Goal: Check status: Check status

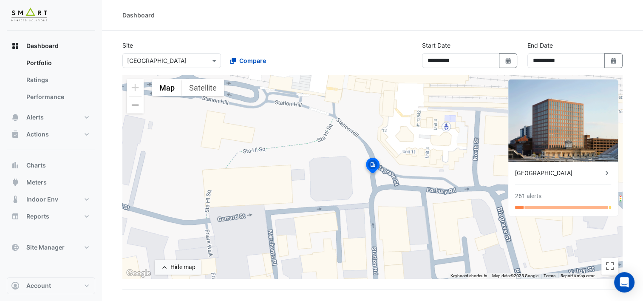
scroll to position [73, 0]
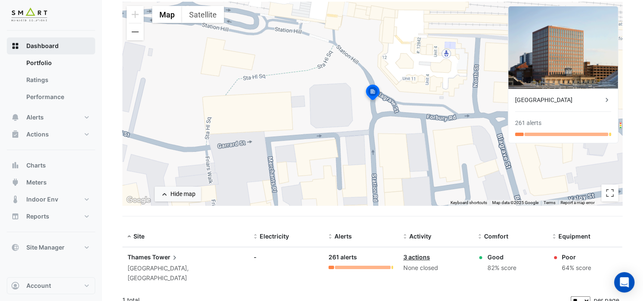
click at [58, 49] on button "Dashboard" at bounding box center [51, 45] width 88 height 17
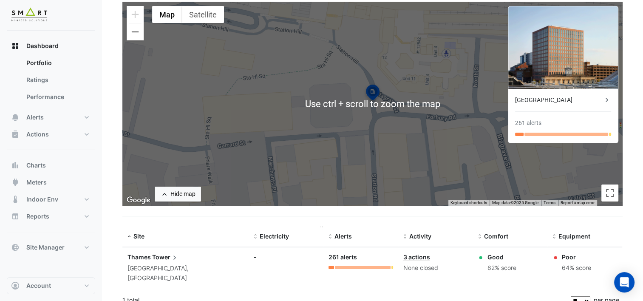
scroll to position [0, 0]
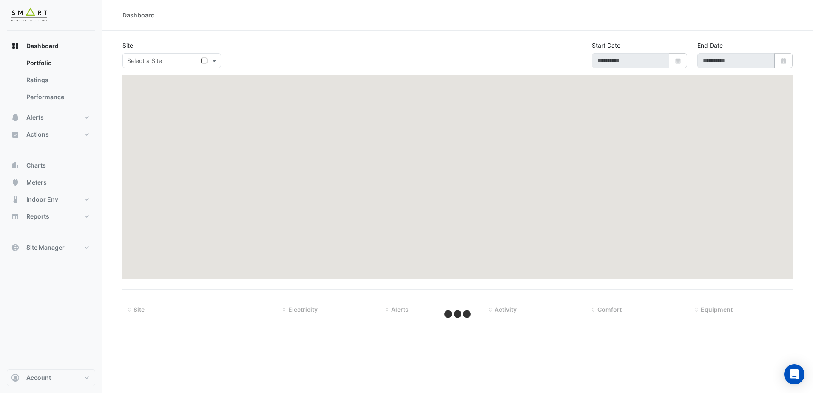
type input "**********"
